Goal: Check status: Check status

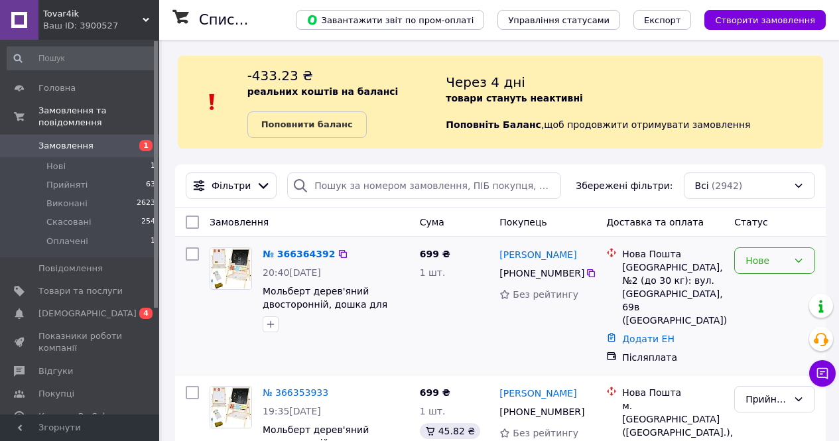
click at [804, 269] on div "Нове" at bounding box center [774, 260] width 81 height 27
click at [783, 283] on li "Прийнято" at bounding box center [775, 290] width 80 height 24
